Goal: Find specific page/section: Find specific page/section

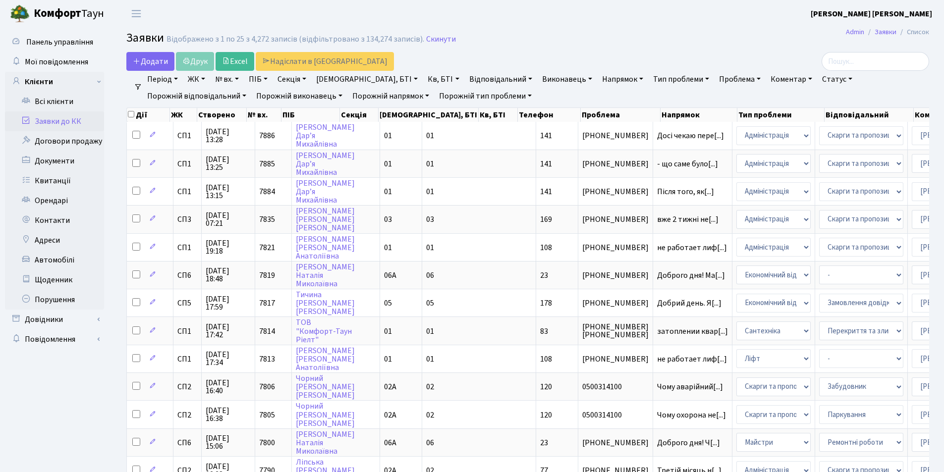
select select "25"
click at [38, 98] on link "Всі клієнти" at bounding box center [54, 102] width 99 height 20
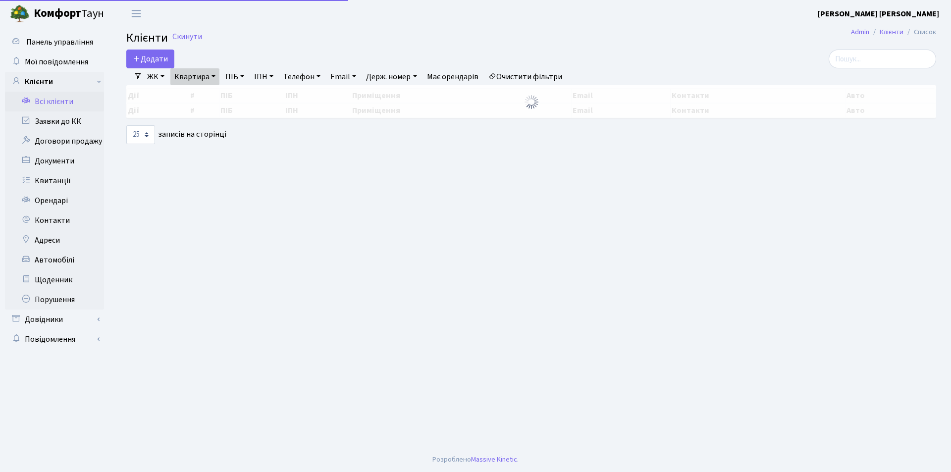
select select "25"
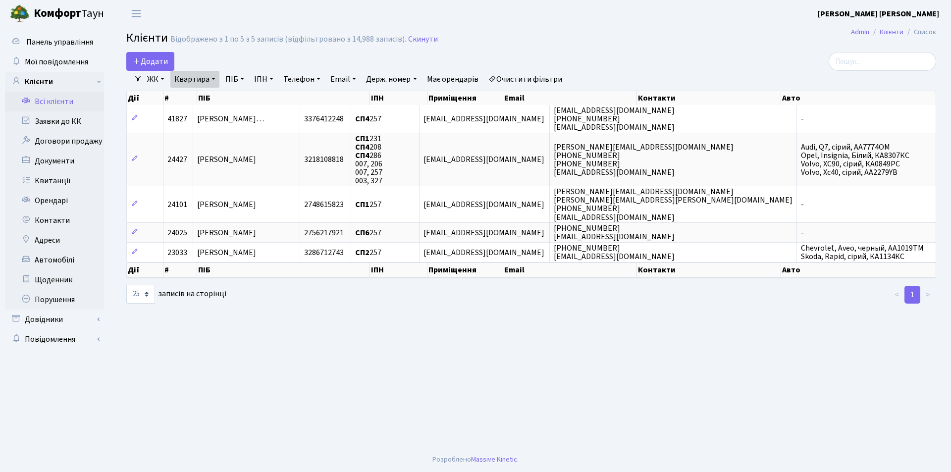
click at [214, 78] on link "Квартира" at bounding box center [194, 79] width 49 height 17
click at [193, 100] on input "257" at bounding box center [200, 98] width 58 height 19
type input "2"
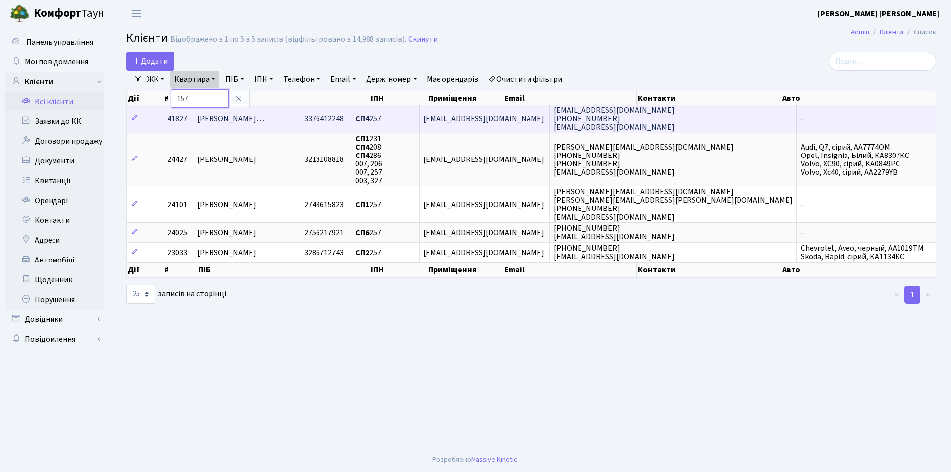
type input "157"
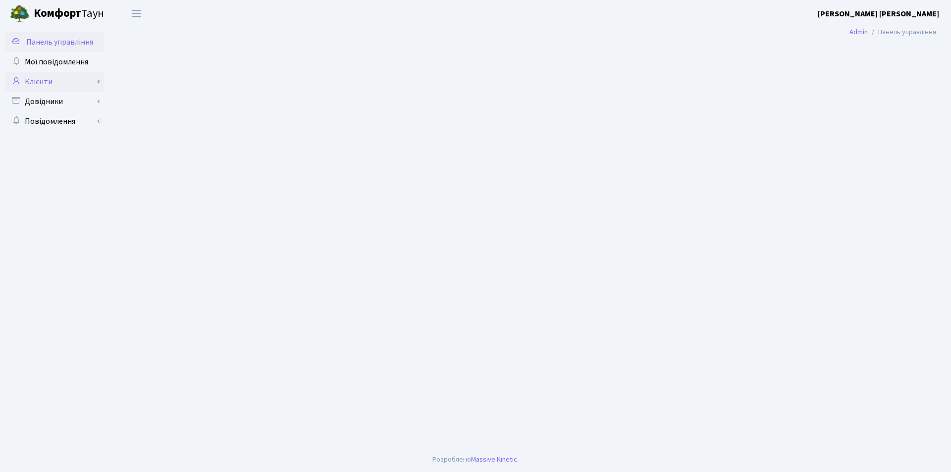
click at [38, 81] on link "Клієнти" at bounding box center [54, 82] width 99 height 20
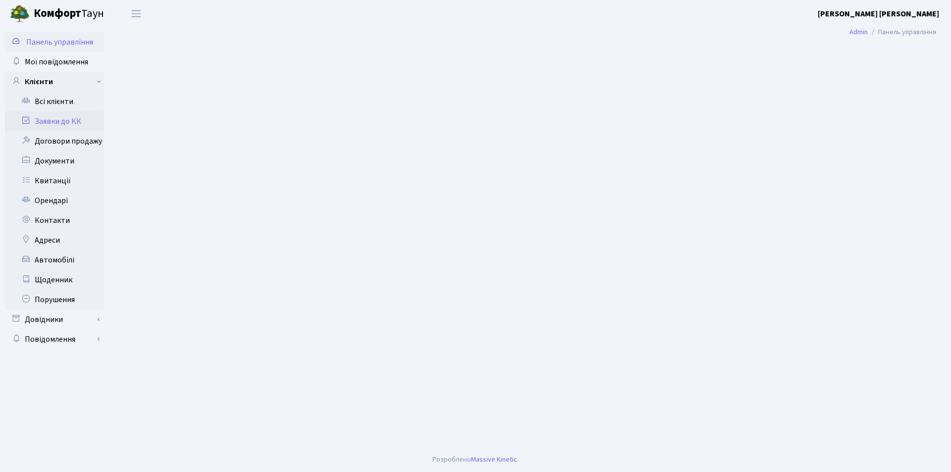
click at [28, 119] on icon at bounding box center [26, 119] width 10 height 9
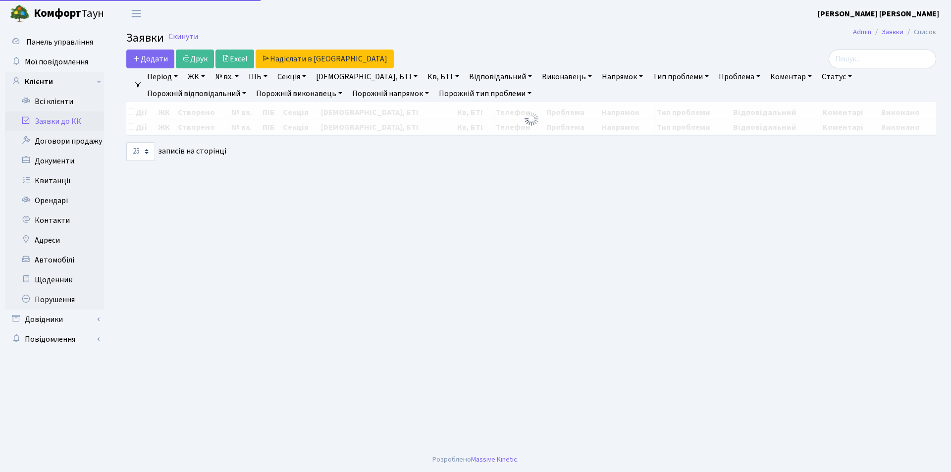
select select "25"
